Goal: Book appointment/travel/reservation

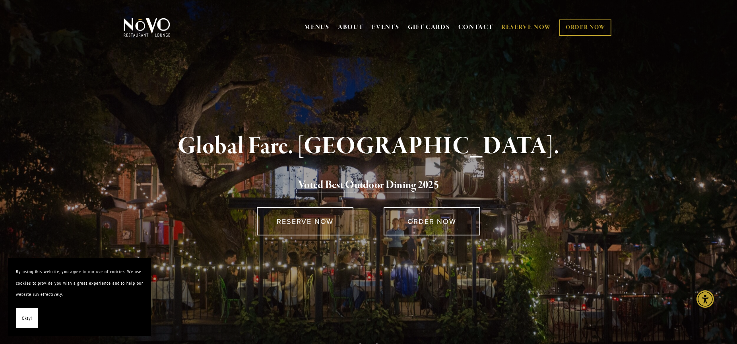
click at [521, 29] on link "RESERVE NOW" at bounding box center [526, 27] width 50 height 15
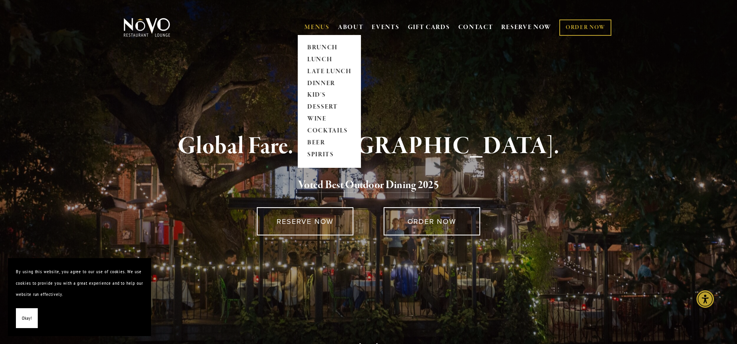
click at [321, 27] on link "MENUS" at bounding box center [316, 27] width 25 height 8
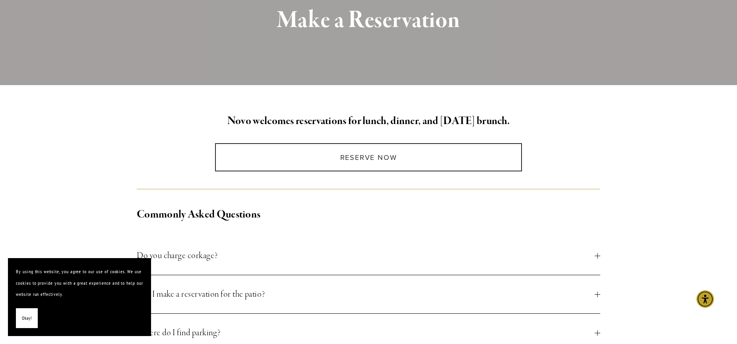
scroll to position [119, 0]
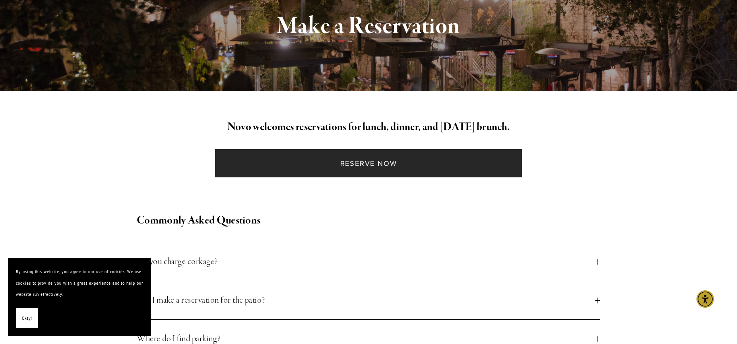
click at [380, 163] on link "Reserve Now" at bounding box center [368, 163] width 306 height 28
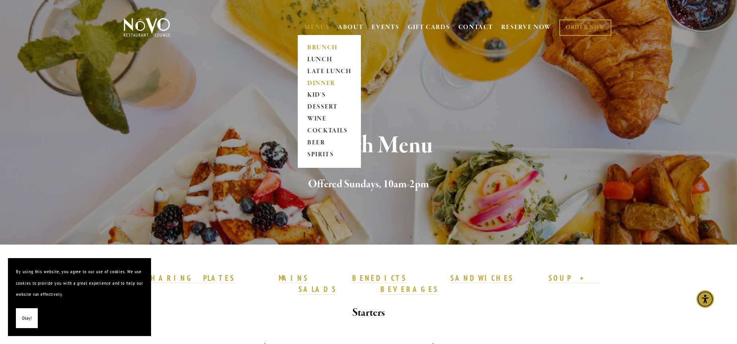
click at [320, 83] on link "DINNER" at bounding box center [329, 84] width 50 height 12
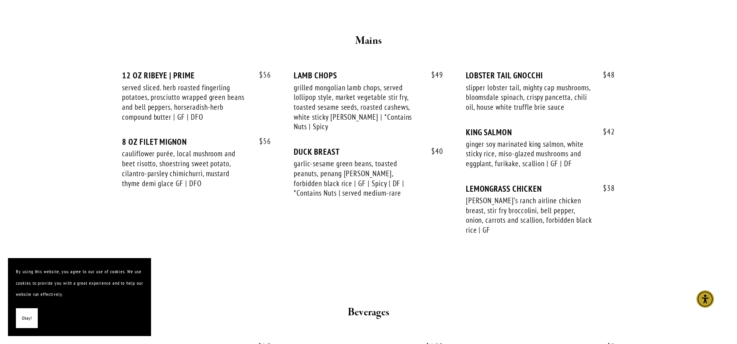
scroll to position [1232, 0]
